Goal: Information Seeking & Learning: Compare options

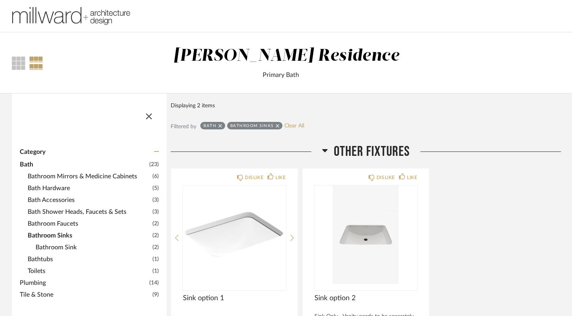
click at [88, 175] on span "Bathroom Mirrors & Medicine Cabinets" at bounding box center [89, 176] width 123 height 9
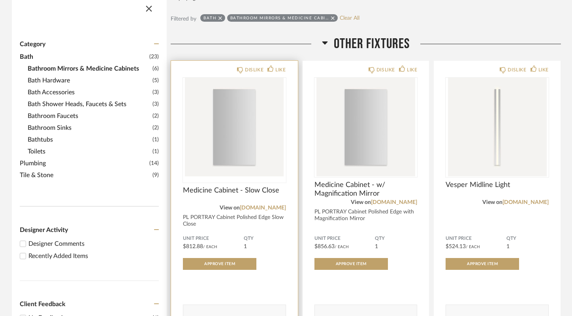
scroll to position [110, 0]
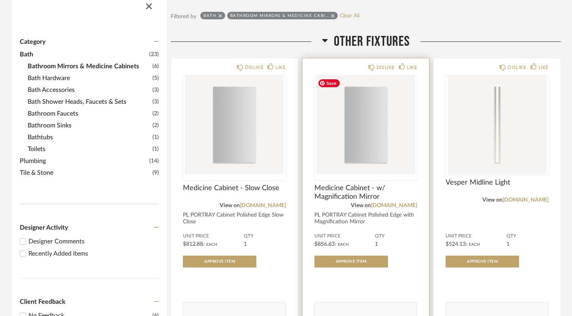
click at [371, 123] on img "0" at bounding box center [365, 124] width 103 height 99
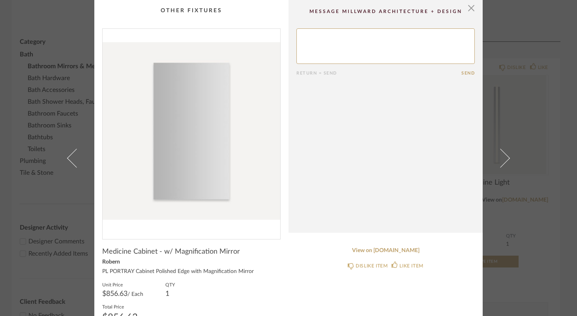
scroll to position [2, 0]
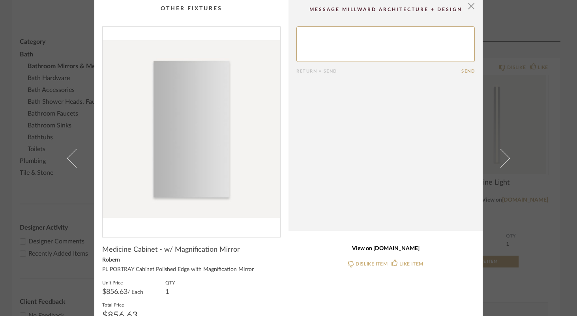
click at [394, 247] on link "View on robern.com" at bounding box center [385, 249] width 178 height 7
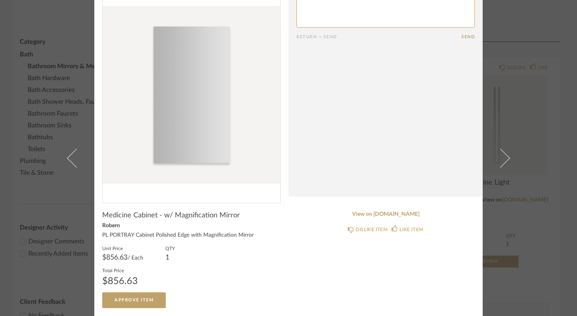
scroll to position [0, 0]
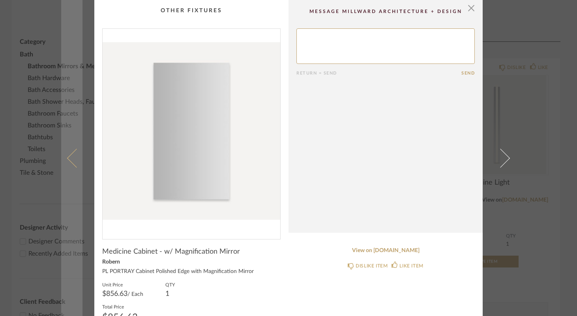
click at [68, 161] on span at bounding box center [76, 157] width 19 height 19
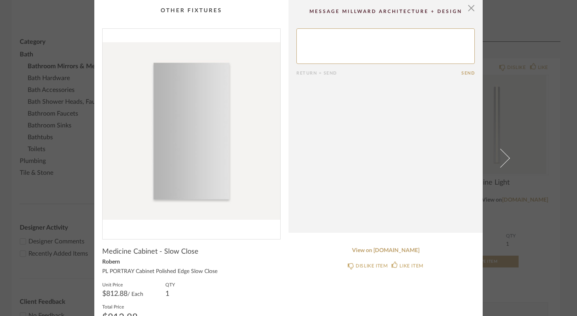
click at [38, 264] on div "× Return = Send Send Medicine Cabinet - Slow Close Robern PL PORTRAY Cabinet Po…" at bounding box center [288, 158] width 577 height 316
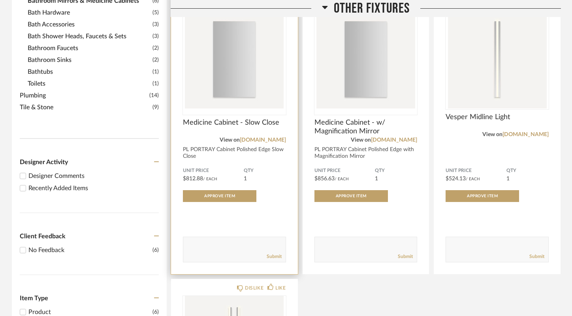
scroll to position [174, 0]
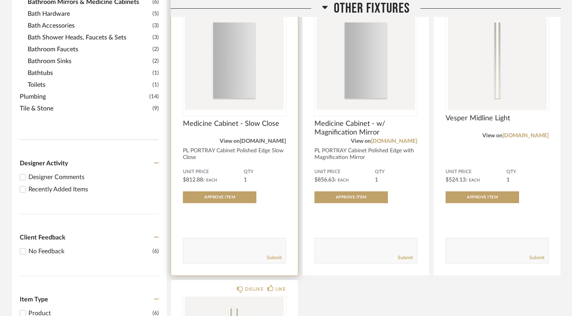
click at [257, 142] on link "app.stylerow.com" at bounding box center [263, 142] width 46 height 6
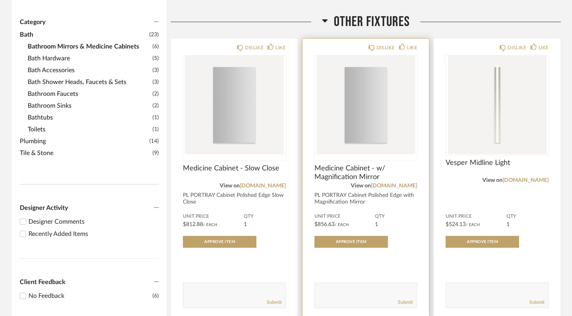
scroll to position [129, 0]
click at [401, 185] on link "robern.com" at bounding box center [394, 187] width 46 height 6
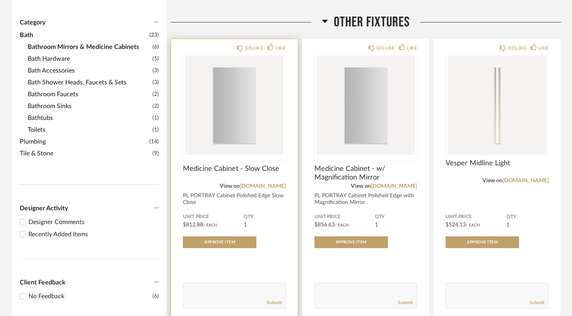
click at [202, 197] on div "PL PORTRAY Cabinet Polished Edge Slow Close" at bounding box center [234, 199] width 103 height 13
click at [240, 105] on img "0" at bounding box center [234, 105] width 103 height 99
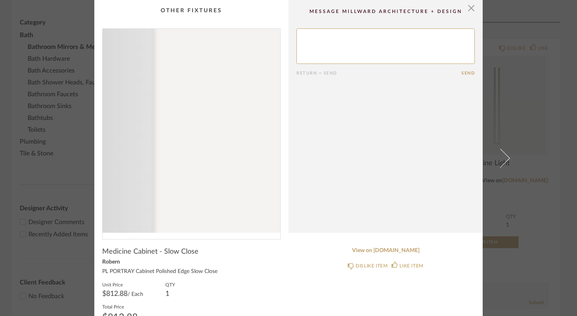
scroll to position [36, 0]
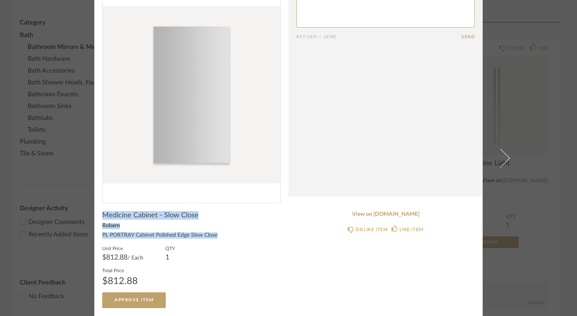
drag, startPoint x: 101, startPoint y: 215, endPoint x: 208, endPoint y: 239, distance: 108.9
click at [208, 239] on div "Medicine Cabinet - Slow Close Robern PL PORTRAY Cabinet Polished Edge Slow Clos…" at bounding box center [191, 259] width 178 height 97
copy div "Medicine Cabinet - Slow Close Robern PL PORTRAY Cabinet Polished Edge Slow Close"
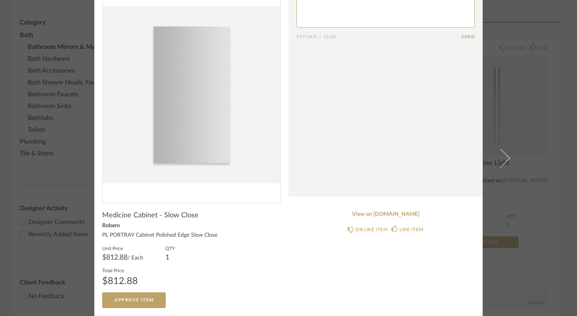
click at [76, 150] on div "× Return = Send Send Medicine Cabinet - Slow Close Robern PL PORTRAY Cabinet Po…" at bounding box center [288, 140] width 455 height 352
click at [13, 113] on div "× Return = Send Send Medicine Cabinet - Slow Close Robern PL PORTRAY Cabinet Po…" at bounding box center [288, 158] width 577 height 316
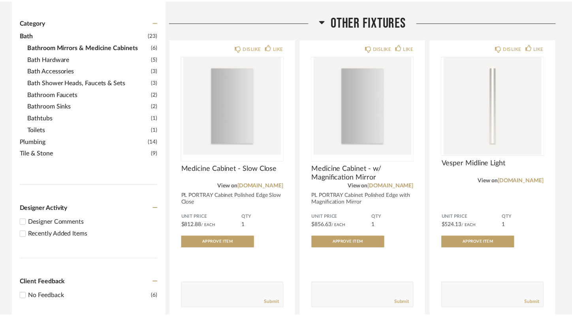
scroll to position [129, 0]
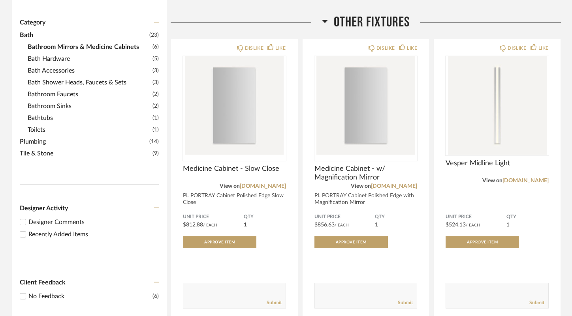
click at [42, 129] on span "Toilets" at bounding box center [89, 129] width 123 height 9
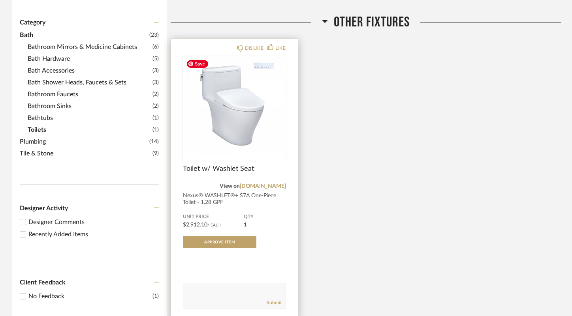
click at [246, 111] on img "0" at bounding box center [234, 105] width 103 height 99
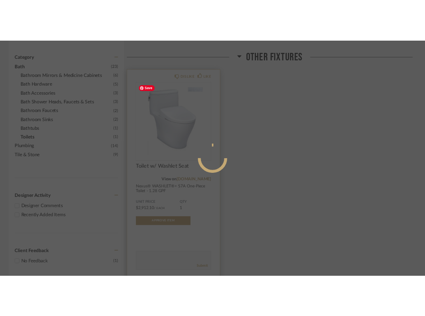
scroll to position [0, 0]
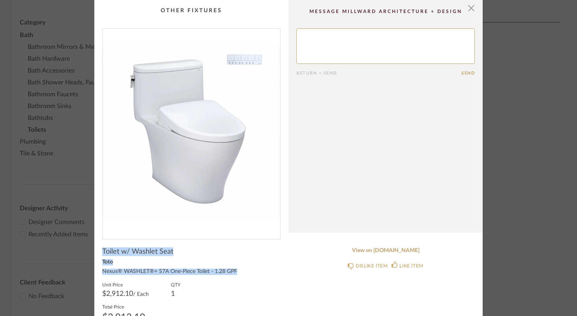
drag, startPoint x: 100, startPoint y: 249, endPoint x: 249, endPoint y: 277, distance: 151.5
click at [249, 277] on div "Toilet w/ Washlet Seat Toto Nexus® WASHLET®+ S7A One-Piece Toilet - 1.28 GPF Un…" at bounding box center [191, 295] width 178 height 97
copy div "Toilet w/ Washlet Seat Toto Nexus® WASHLET®+ S7A One-Piece Toilet - 1.28 GPF"
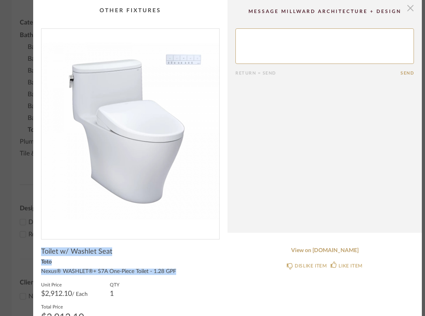
click at [410, 5] on span "button" at bounding box center [410, 8] width 16 height 16
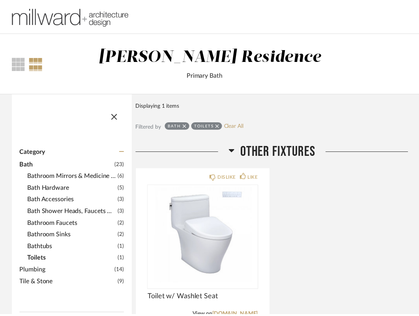
scroll to position [129, 0]
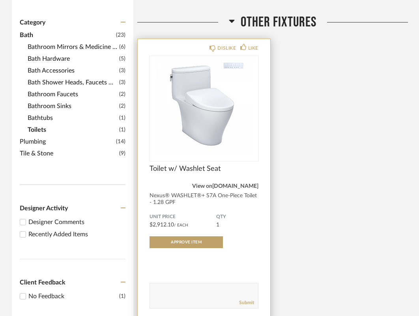
click at [245, 188] on link "totousa.com" at bounding box center [235, 187] width 46 height 6
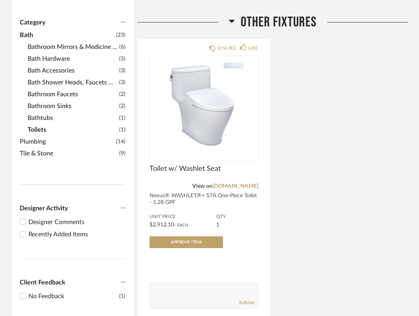
click at [70, 60] on span "Bath Hardware" at bounding box center [73, 58] width 90 height 9
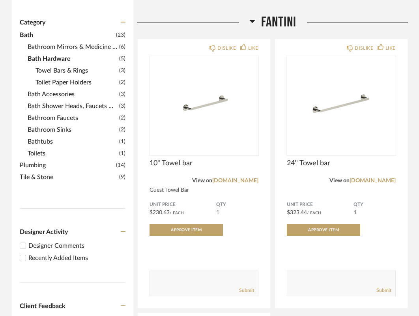
click at [67, 47] on span "Bathroom Mirrors & Medicine Cabinets" at bounding box center [73, 46] width 90 height 9
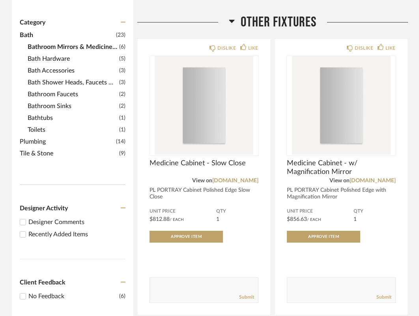
click at [63, 94] on span "Bathroom Faucets" at bounding box center [73, 94] width 90 height 9
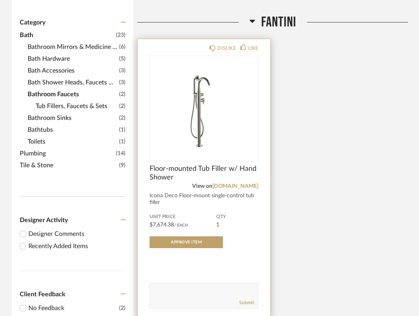
click at [184, 167] on span "Floor-mounted Tub Filler w/ Hand Shower" at bounding box center [204, 173] width 109 height 17
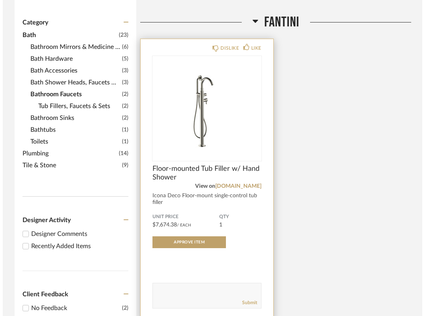
scroll to position [0, 0]
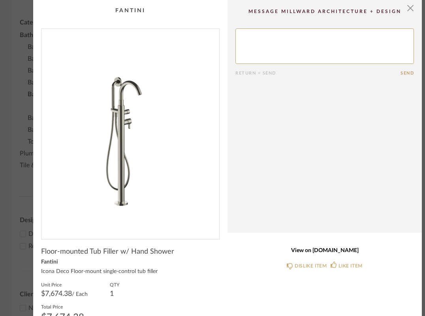
click at [316, 253] on link "View on fantini.it" at bounding box center [324, 250] width 178 height 7
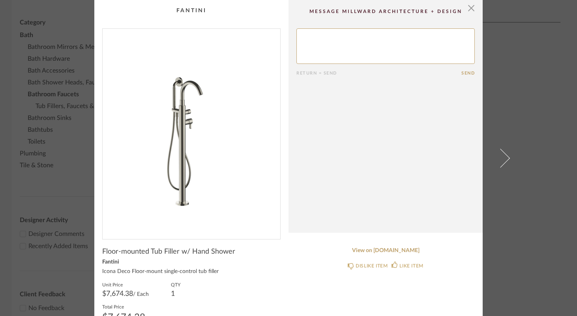
click at [9, 196] on div "× Return = Send Send Floor-mounted Tub Filler w/ Hand Shower Fantini Icona Deco…" at bounding box center [288, 158] width 577 height 316
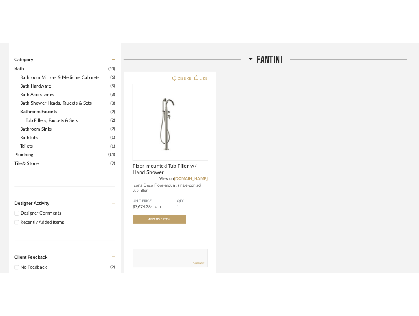
scroll to position [129, 0]
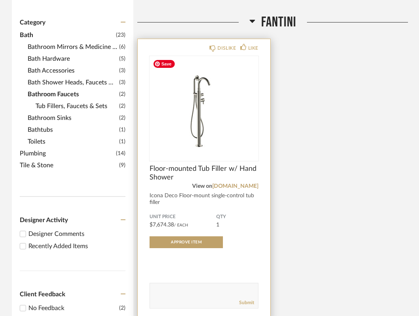
click at [197, 146] on img "0" at bounding box center [204, 105] width 109 height 99
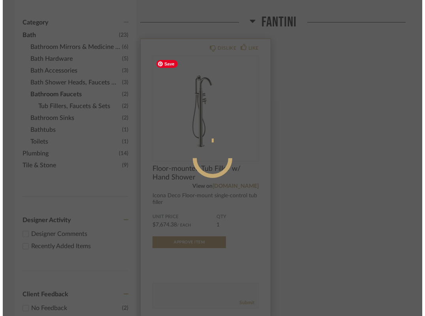
scroll to position [0, 0]
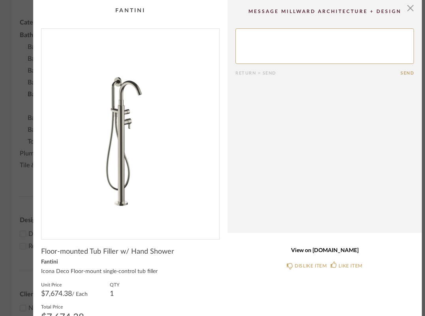
click at [326, 252] on link "View on fantini.it" at bounding box center [324, 250] width 178 height 7
click at [343, 249] on link "View on fantini.it" at bounding box center [324, 250] width 178 height 7
click at [16, 66] on div "× Return = Send Send Floor-mounted Tub Filler w/ Hand Shower Fantini Icona Deco…" at bounding box center [212, 176] width 425 height 352
click at [411, 9] on span "button" at bounding box center [410, 8] width 16 height 16
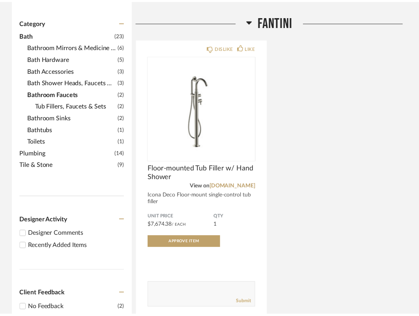
scroll to position [129, 0]
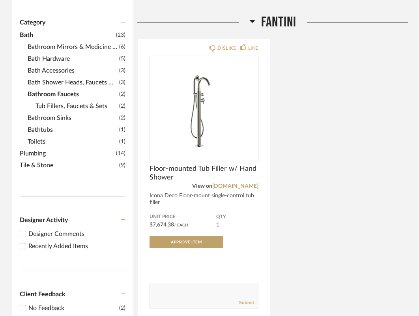
click at [54, 57] on span "Bath Hardware" at bounding box center [73, 58] width 90 height 9
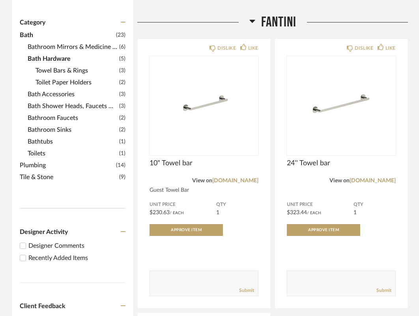
click at [79, 49] on span "Bathroom Mirrors & Medicine Cabinets" at bounding box center [73, 46] width 90 height 9
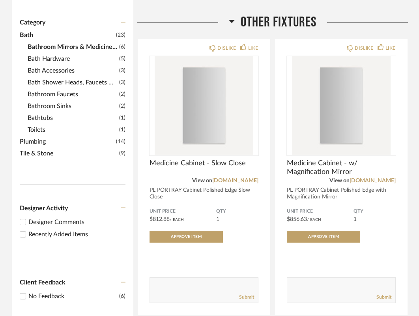
click at [59, 62] on span "Bath Hardware" at bounding box center [73, 58] width 90 height 9
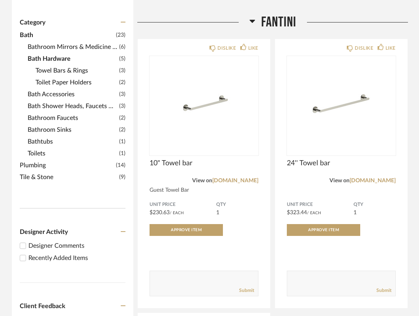
click at [60, 71] on span "Towel Bars & Rings" at bounding box center [77, 70] width 82 height 9
click at [58, 81] on span "Toilet Paper Holders" at bounding box center [77, 82] width 82 height 9
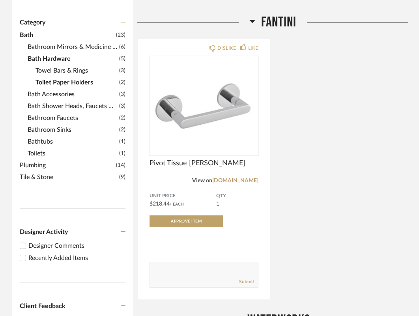
click at [54, 96] on span "Bath Accessories" at bounding box center [73, 94] width 90 height 9
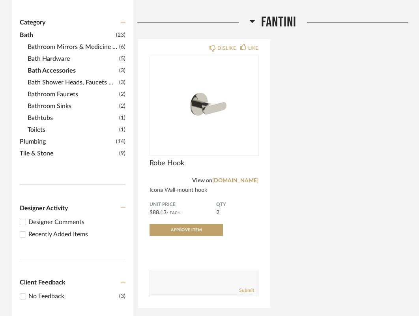
click at [63, 81] on span "Bath Shower Heads, Faucets & Sets" at bounding box center [73, 82] width 90 height 9
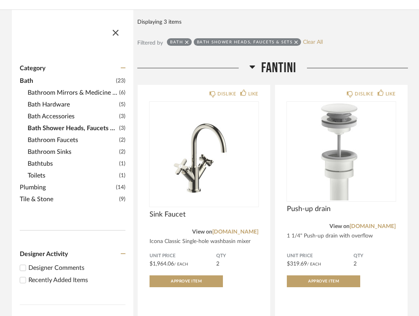
scroll to position [82, 0]
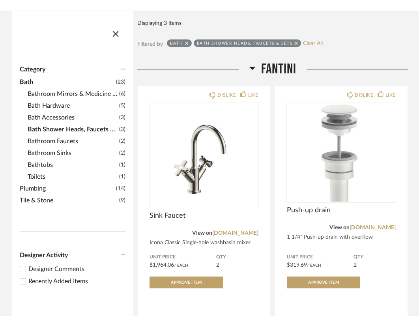
click at [59, 140] on span "Bathroom Faucets" at bounding box center [73, 141] width 90 height 9
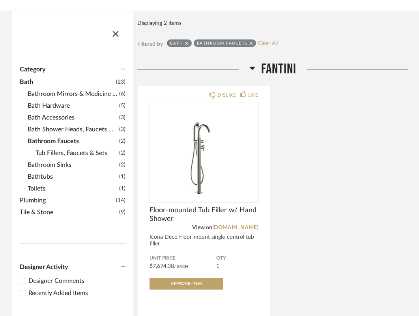
click at [50, 167] on span "Bathroom Sinks" at bounding box center [73, 164] width 90 height 9
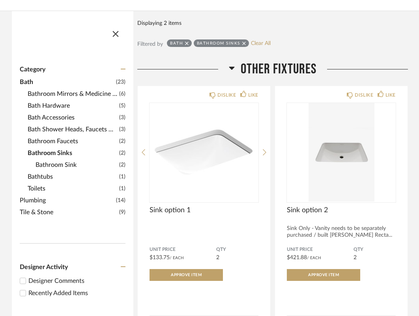
click at [46, 176] on span "Bathtubs" at bounding box center [73, 176] width 90 height 9
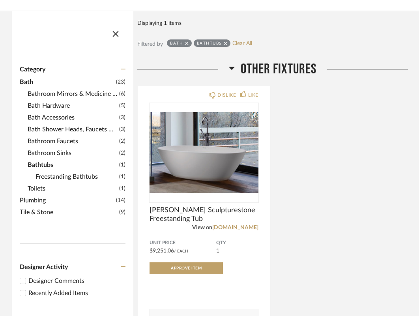
click at [43, 187] on span "Toilets" at bounding box center [73, 188] width 90 height 9
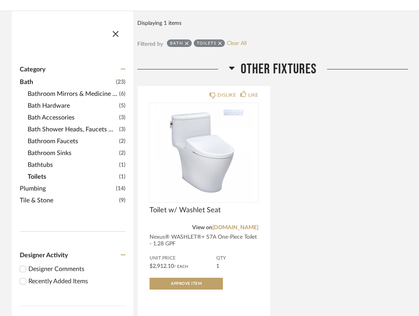
click at [42, 190] on span "Plumbing" at bounding box center [67, 188] width 94 height 9
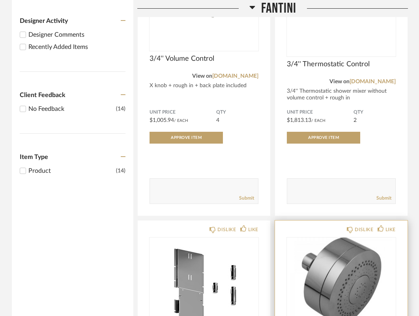
scroll to position [340, 0]
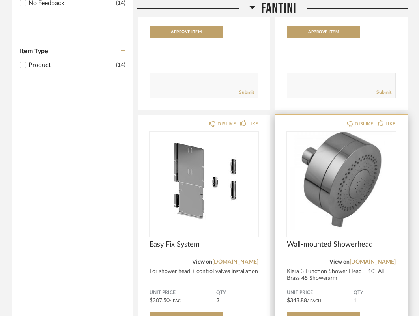
click at [312, 245] on span "Wall-mounted Showerhead" at bounding box center [341, 244] width 109 height 9
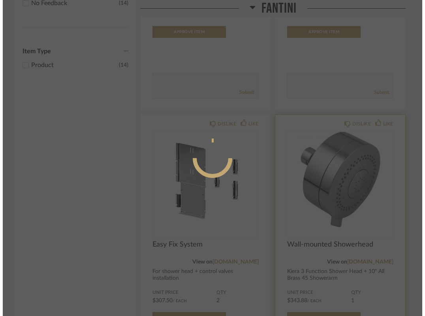
scroll to position [0, 0]
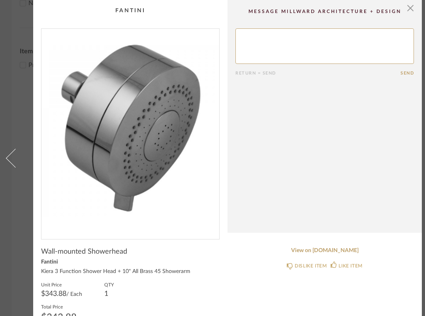
click at [296, 39] on textarea at bounding box center [324, 46] width 178 height 36
type textarea "hi - can't see website for this one"
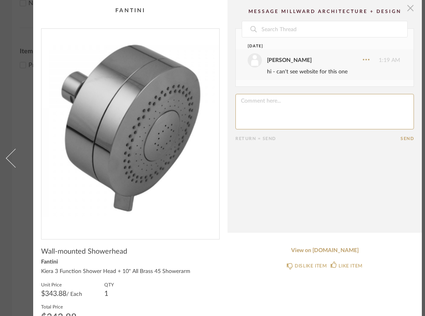
click at [413, 9] on span "button" at bounding box center [410, 8] width 16 height 16
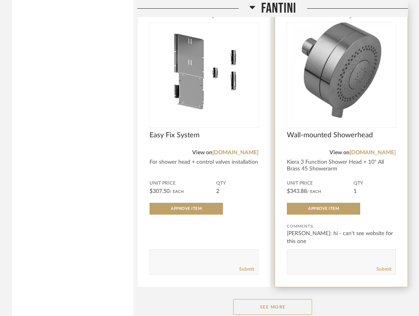
scroll to position [329, 0]
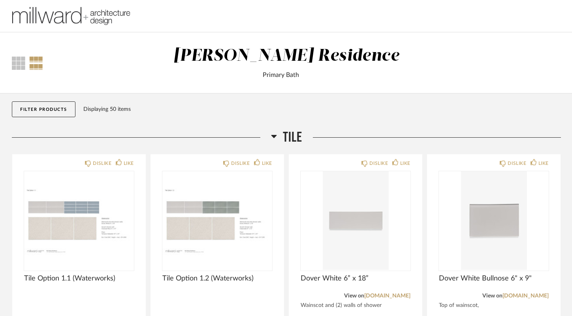
click at [23, 16] on img at bounding box center [71, 16] width 118 height 32
click at [42, 109] on button "Filter Products" at bounding box center [44, 109] width 64 height 16
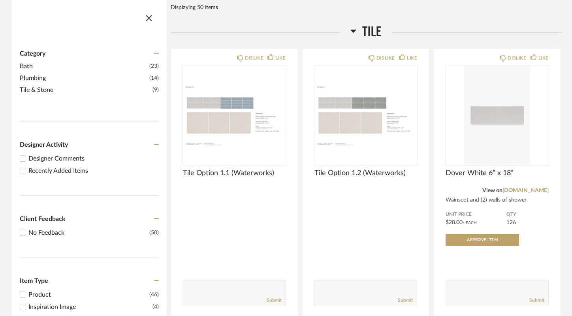
scroll to position [102, 0]
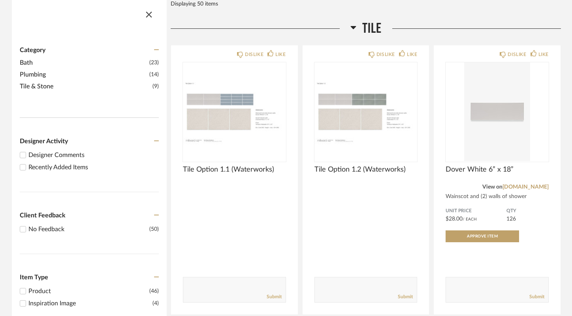
click at [33, 64] on span "Bath" at bounding box center [83, 62] width 127 height 9
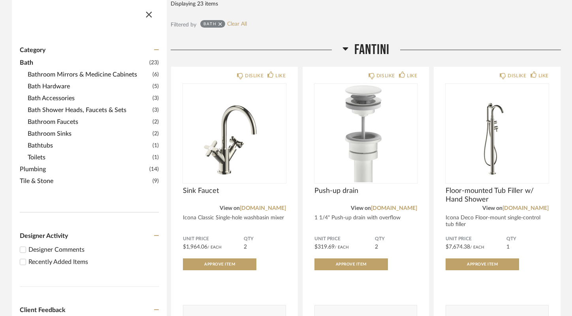
click at [43, 171] on span "Plumbing" at bounding box center [83, 169] width 127 height 9
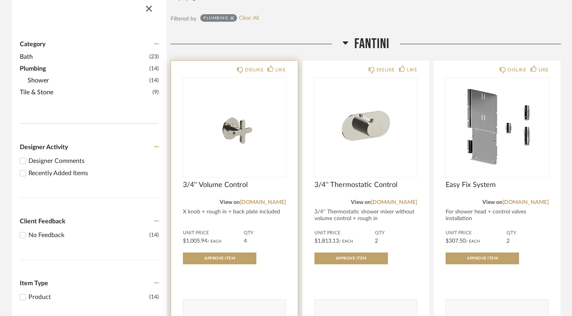
scroll to position [107, 0]
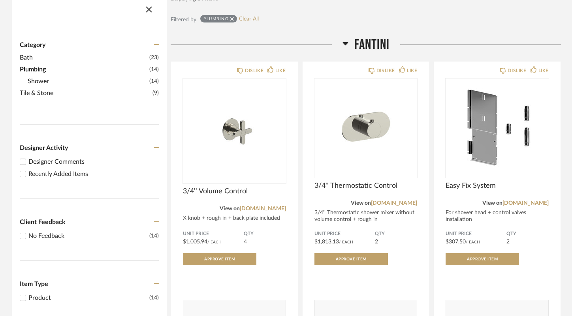
click at [43, 82] on span "Shower" at bounding box center [88, 81] width 120 height 9
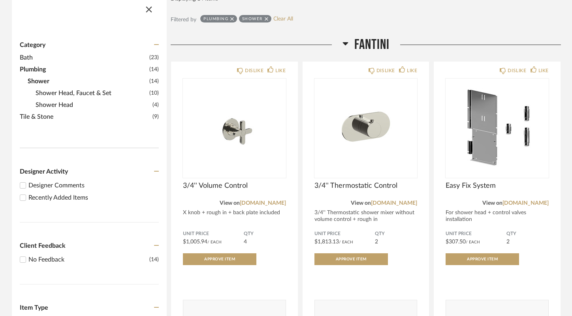
click at [48, 110] on span "Shower Head" at bounding box center [93, 104] width 115 height 9
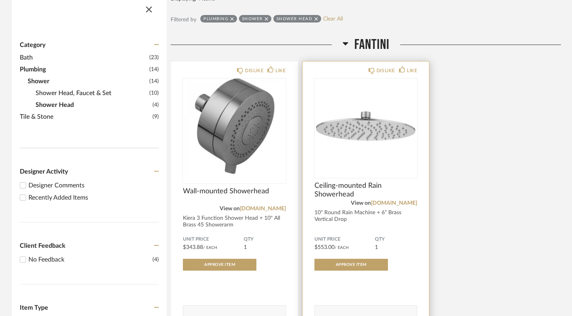
click at [336, 212] on div "Ceiling-mounted Rain Showerhead View on [DOMAIN_NAME] 10" Round Rain Machine + …" at bounding box center [365, 205] width 103 height 47
click at [387, 201] on link "[DOMAIN_NAME]" at bounding box center [394, 204] width 46 height 6
click at [372, 133] on div at bounding box center [365, 131] width 103 height 105
click at [314, 191] on span "Ceiling-mounted Rain Showerhead" at bounding box center [365, 195] width 103 height 17
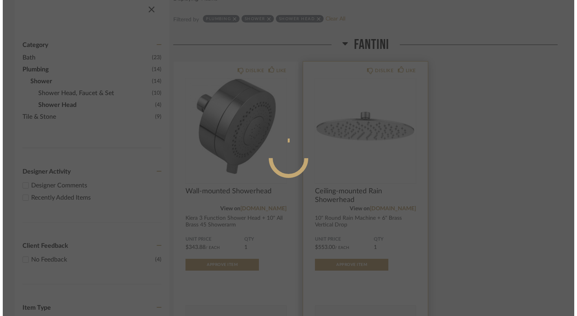
scroll to position [0, 0]
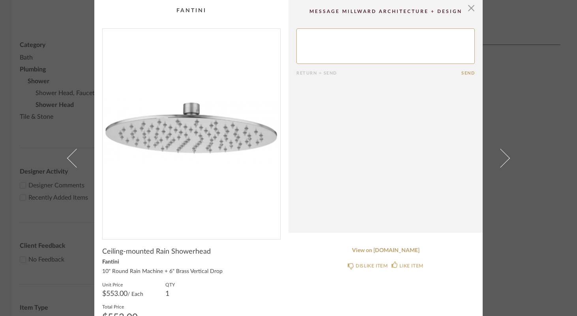
click at [282, 290] on cpp-summary-info "Ceiling-mounted Rain Showerhead Fantini 10" Round Rain Machine + 6" Brass Verti…" at bounding box center [191, 292] width 194 height 105
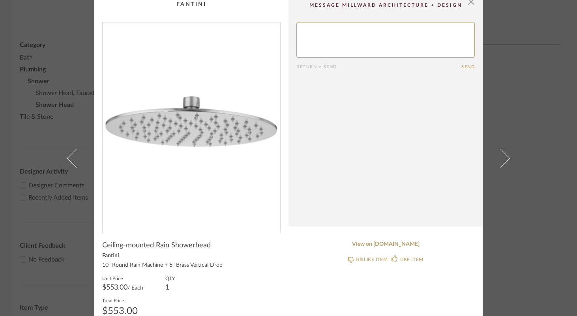
scroll to position [13, 0]
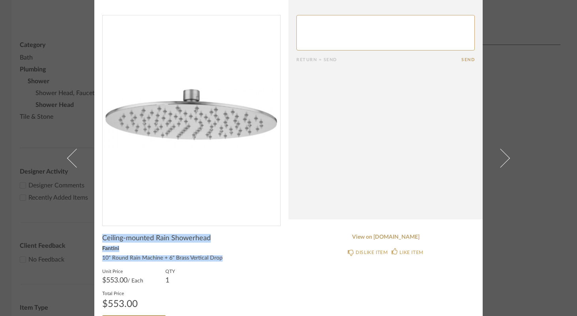
drag, startPoint x: 97, startPoint y: 232, endPoint x: 228, endPoint y: 258, distance: 133.1
click at [228, 258] on cpp-summary-info "Ceiling-mounted Rain Showerhead Fantini 10" Round Rain Machine + 6" Brass Verti…" at bounding box center [191, 278] width 194 height 105
copy div "Ceiling-mounted Rain Showerhead Fantini 10" Round Rain Machine + 6" Brass Verti…"
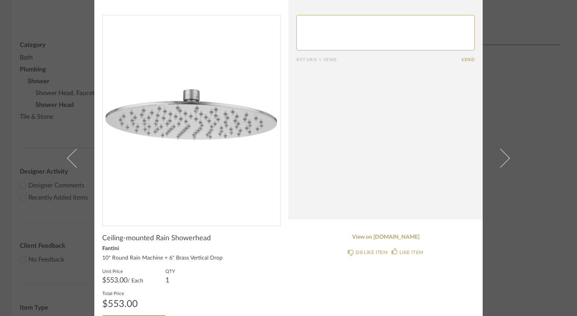
click at [220, 275] on div "Unit Price $553.00 / Each QTY 1" at bounding box center [191, 276] width 178 height 16
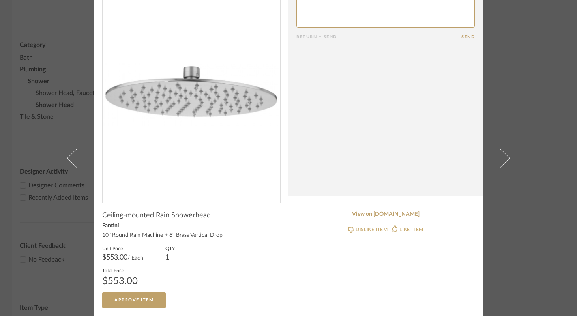
click at [150, 234] on div "10" Round Rain Machine + 6" Brass Vertical Drop" at bounding box center [191, 235] width 178 height 6
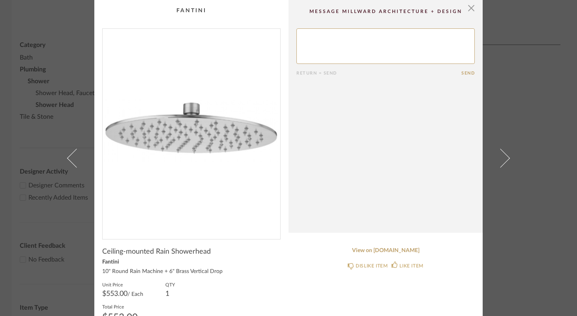
click at [102, 253] on span "Ceiling-mounted Rain Showerhead" at bounding box center [156, 251] width 109 height 9
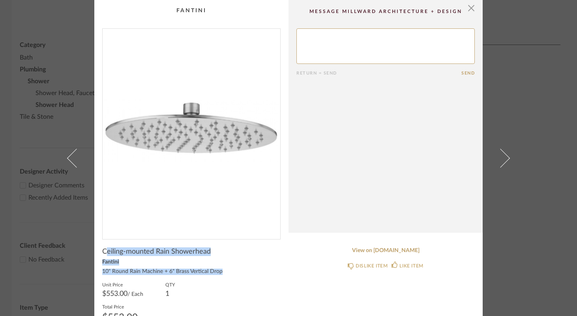
drag, startPoint x: 102, startPoint y: 253, endPoint x: 216, endPoint y: 277, distance: 116.2
click at [216, 277] on div "Ceiling-mounted Rain Showerhead Fantini 10" Round Rain Machine + 6" Brass Verti…" at bounding box center [191, 295] width 178 height 97
copy div "eiling-mounted Rain Showerhead Fantini 10" Round Rain Machine + 6" Brass Vertic…"
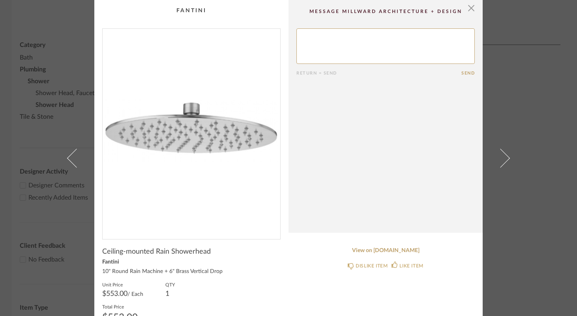
click at [513, 103] on div "× Return = Send Send Ceiling-mounted Rain Showerhead Fantini 10" Round Rain Mac…" at bounding box center [288, 158] width 577 height 316
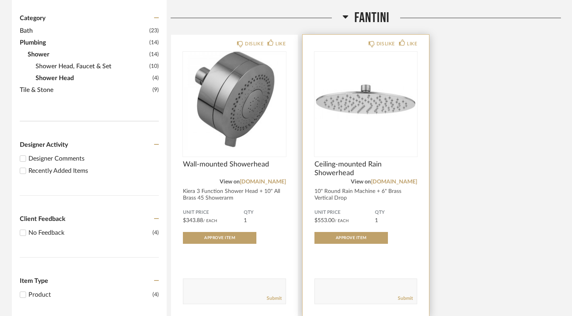
scroll to position [133, 0]
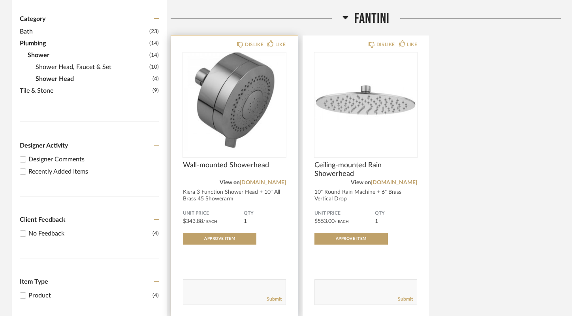
click at [195, 199] on div "Kiera 3 Function Shower Head + 10" All Brass 45 Showerarm" at bounding box center [234, 195] width 103 height 13
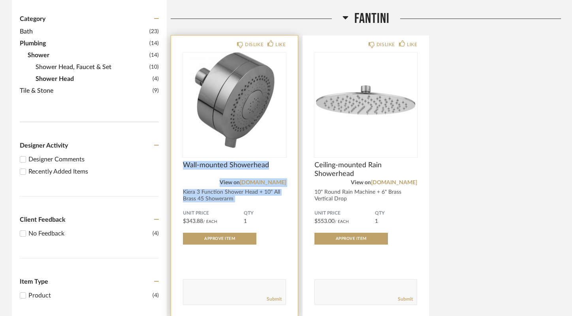
drag, startPoint x: 182, startPoint y: 164, endPoint x: 232, endPoint y: 208, distance: 66.6
click at [232, 208] on div "DISLIKE LIKE Wall-mounted Showerhead View on [DOMAIN_NAME] Kiera 3 Function Sho…" at bounding box center [234, 176] width 127 height 281
copy div "Wall-mounted Showerhead View on [DOMAIN_NAME] Kiera 3 Function Shower Head + 10…"
